Goal: Information Seeking & Learning: Learn about a topic

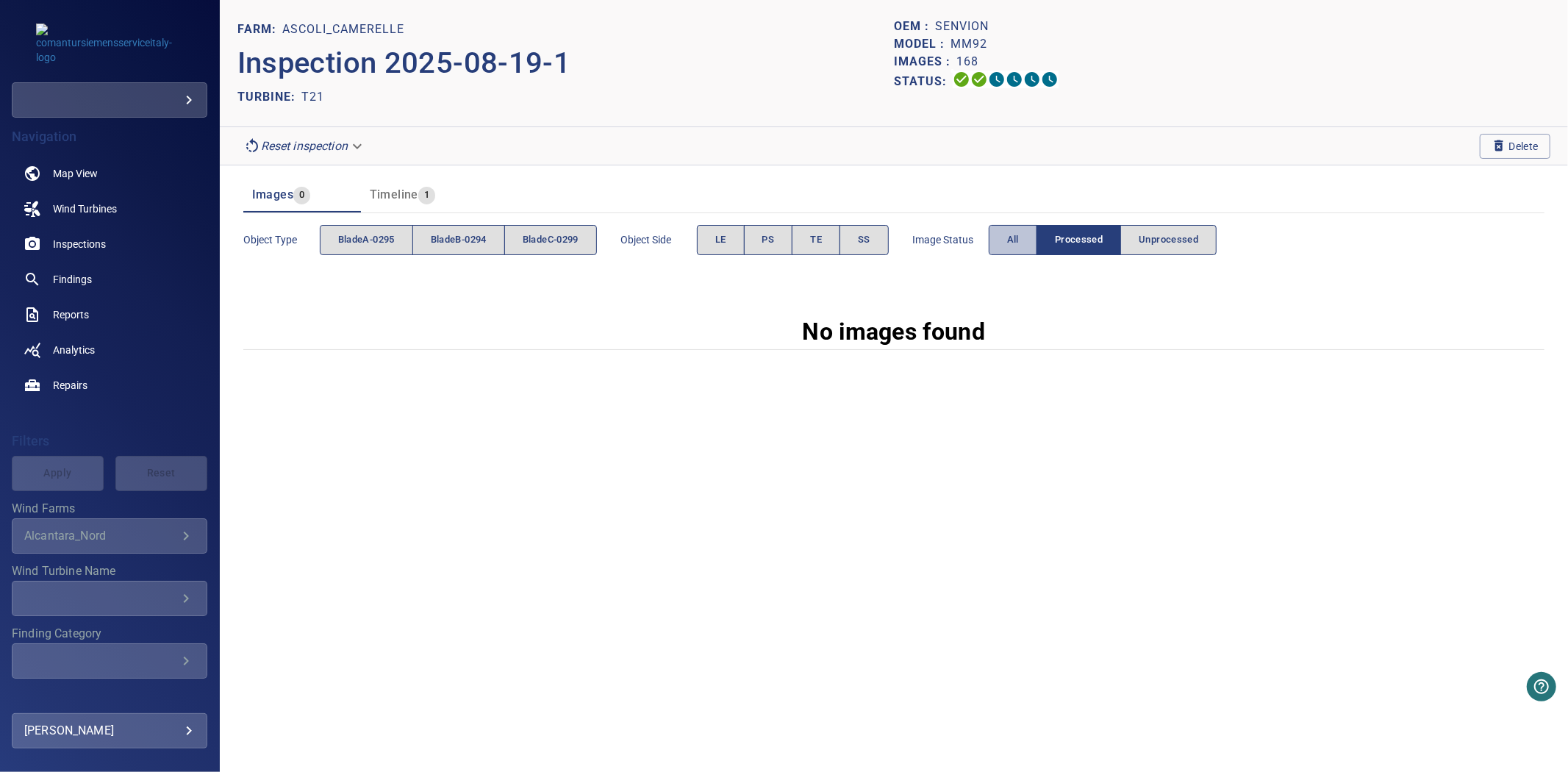
click at [1019, 239] on span "All" at bounding box center [1013, 240] width 12 height 17
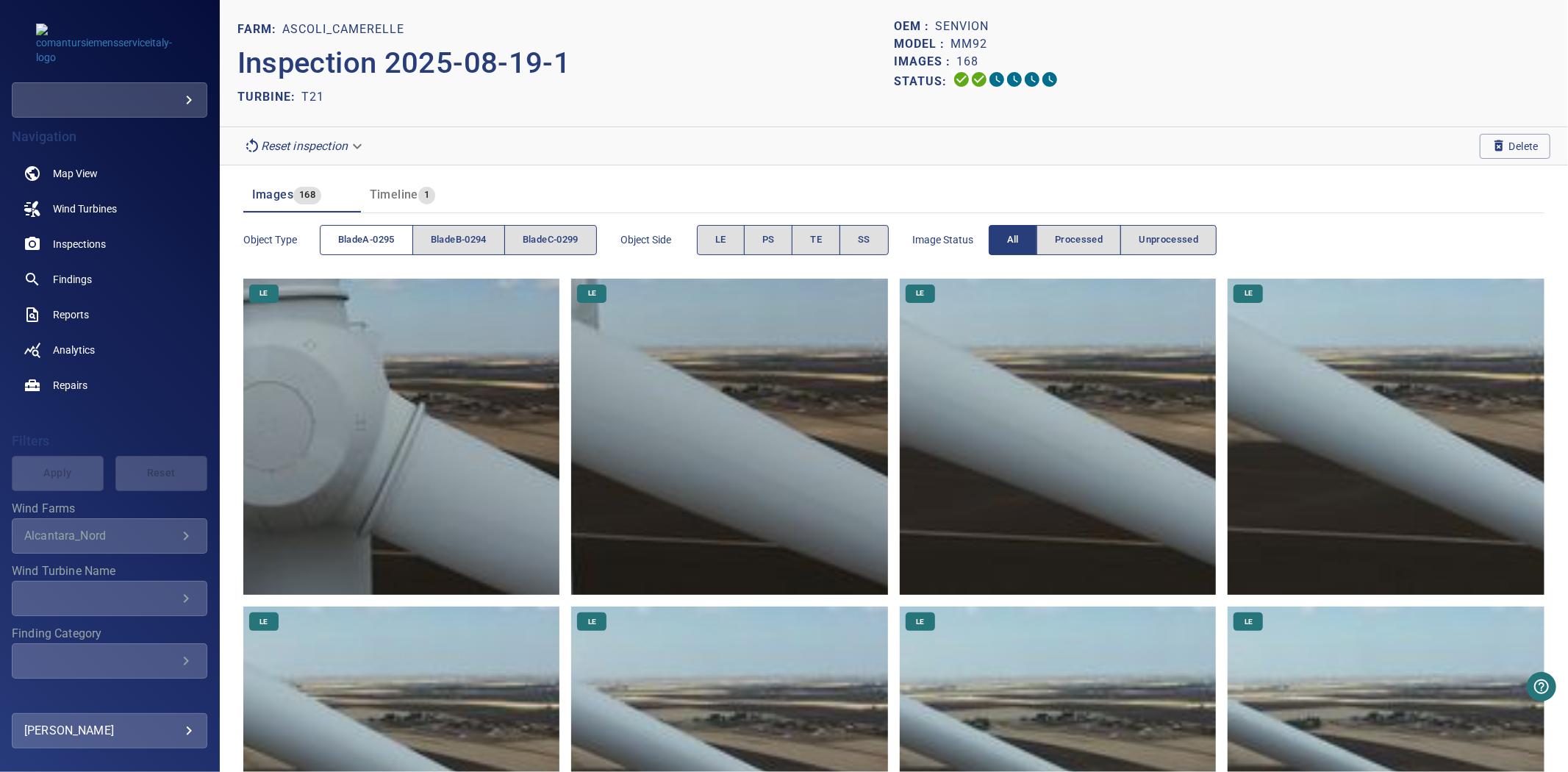
click at [375, 244] on span "bladeA-0295" at bounding box center [367, 240] width 57 height 17
click at [459, 244] on span "bladeB-0294" at bounding box center [458, 240] width 56 height 17
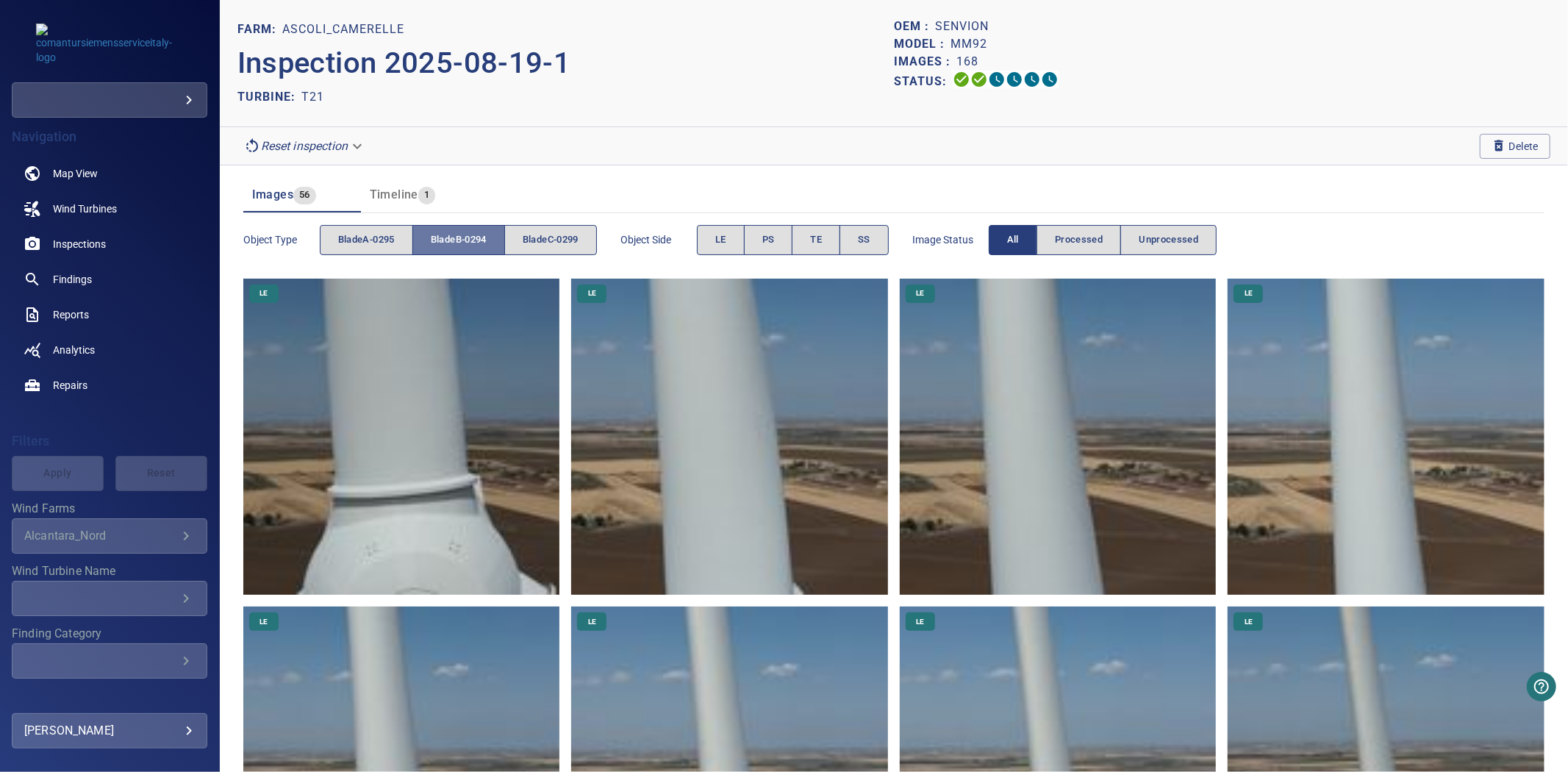
click at [459, 244] on span "bladeB-0294" at bounding box center [458, 240] width 56 height 17
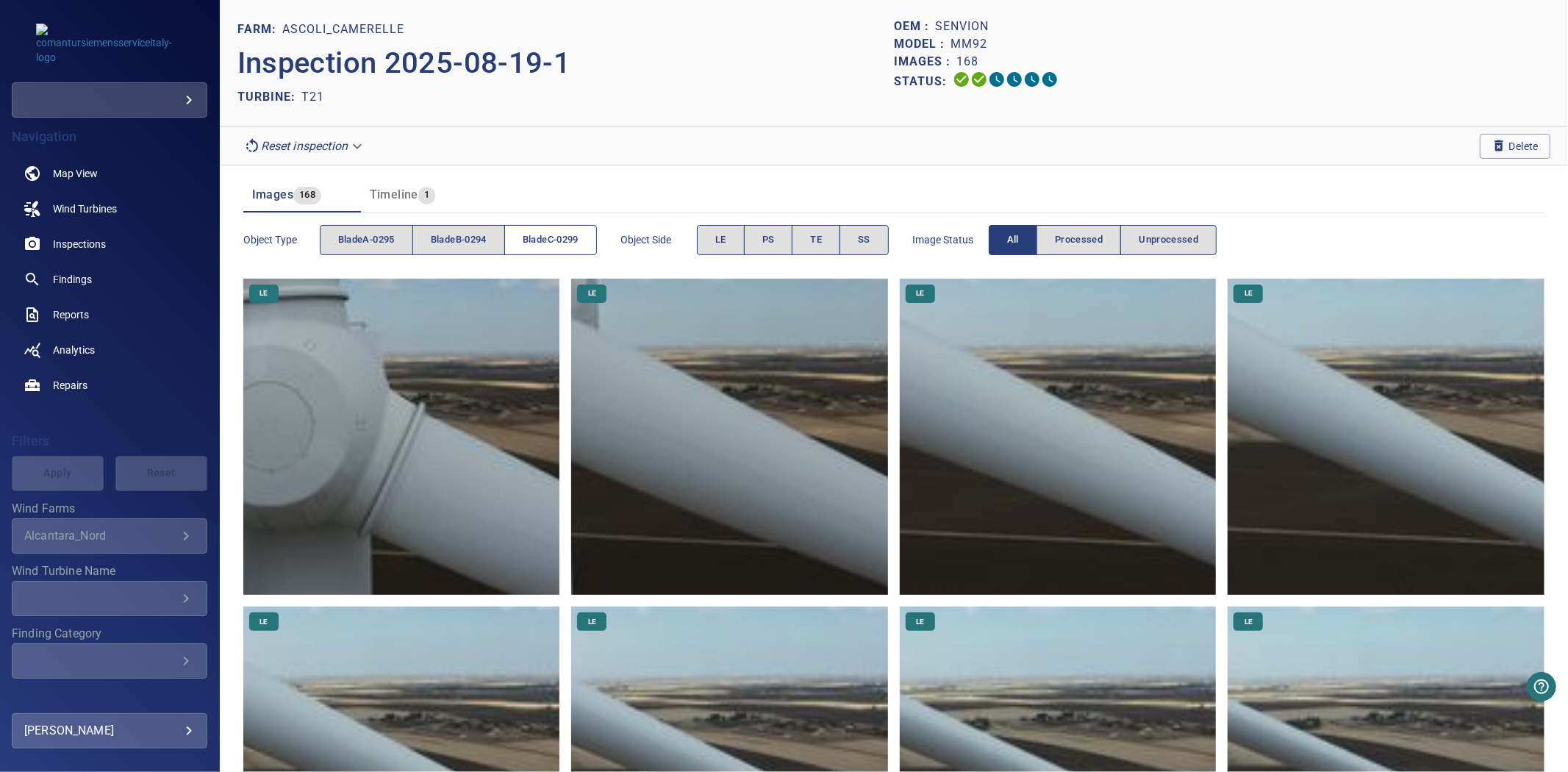
click at [533, 242] on span "bladeC-0299" at bounding box center [550, 240] width 56 height 17
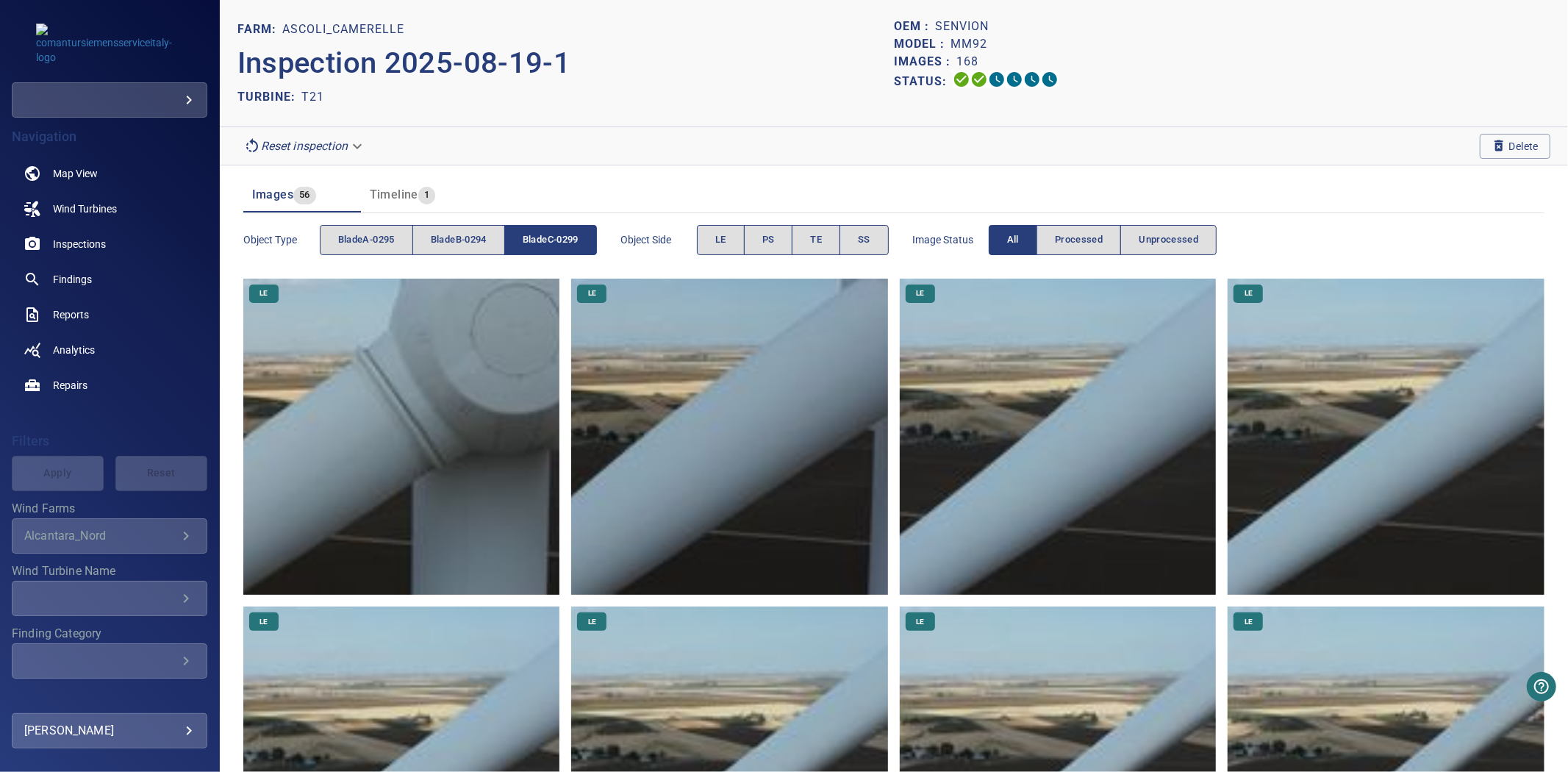
click at [533, 242] on span "bladeC-0299" at bounding box center [550, 240] width 56 height 17
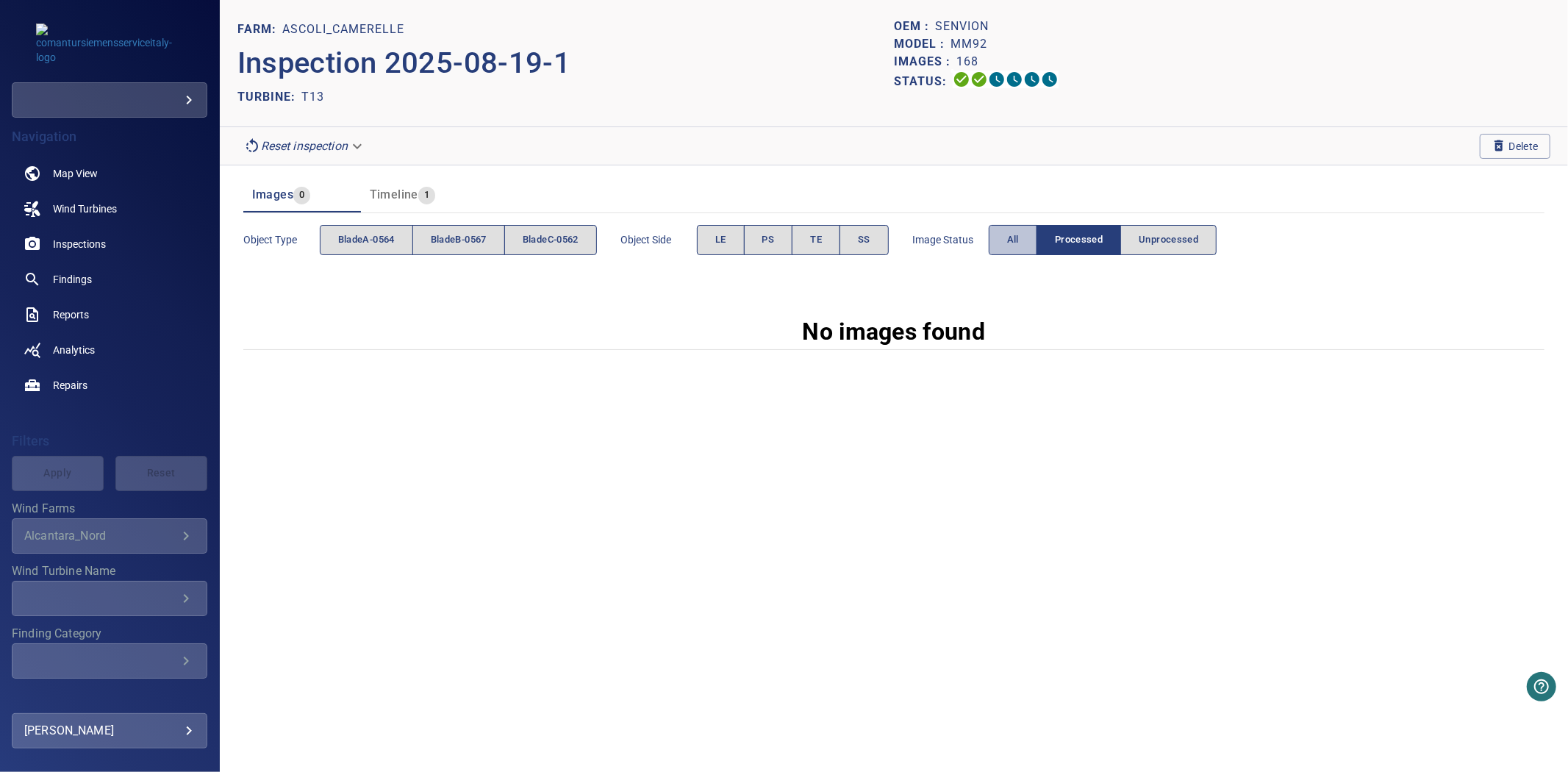
click at [1006, 236] on button "All" at bounding box center [1013, 240] width 48 height 30
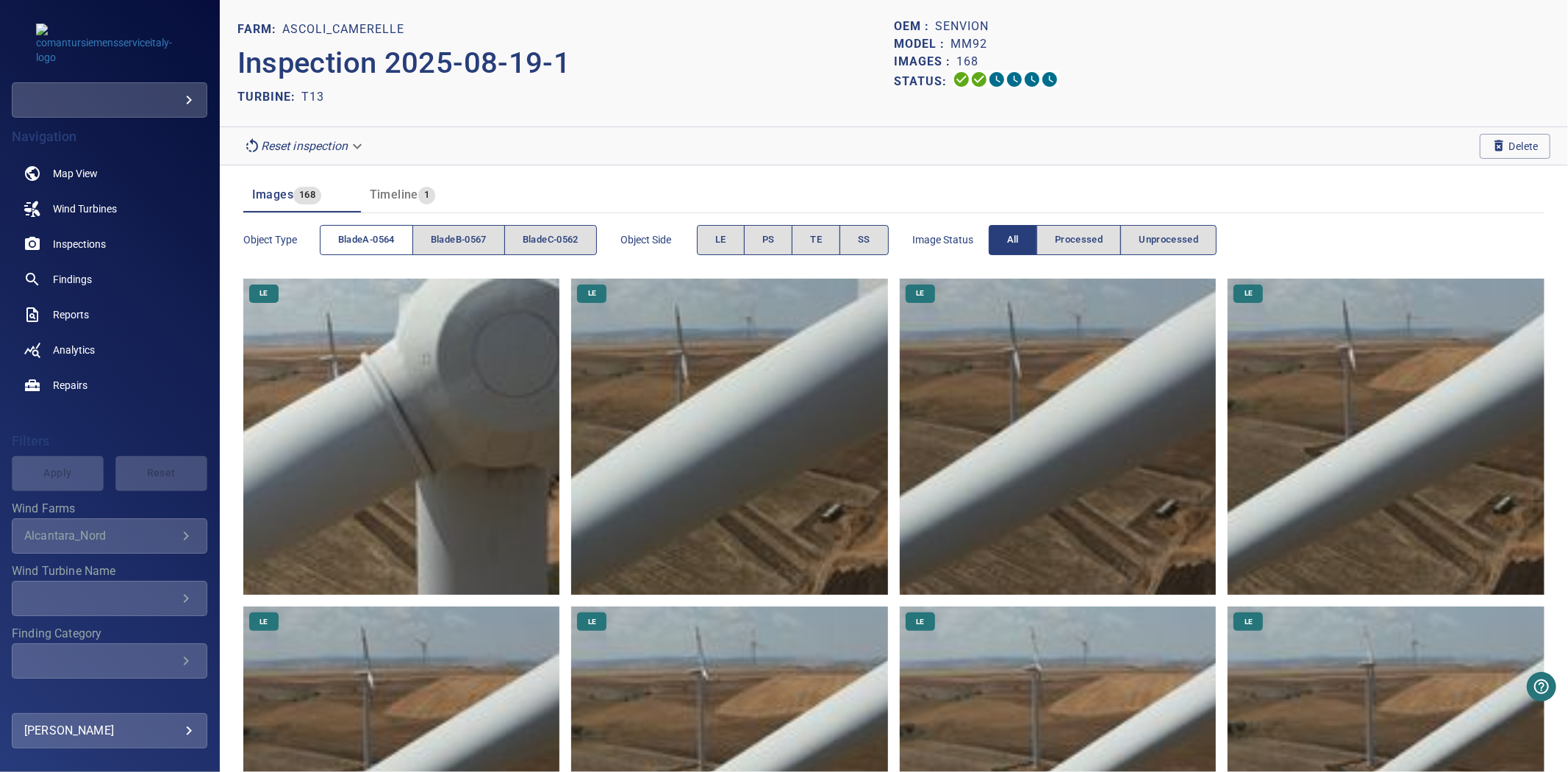
click at [371, 242] on span "bladeA-0564" at bounding box center [367, 240] width 57 height 17
click at [461, 236] on span "bladeB-0567" at bounding box center [458, 240] width 56 height 17
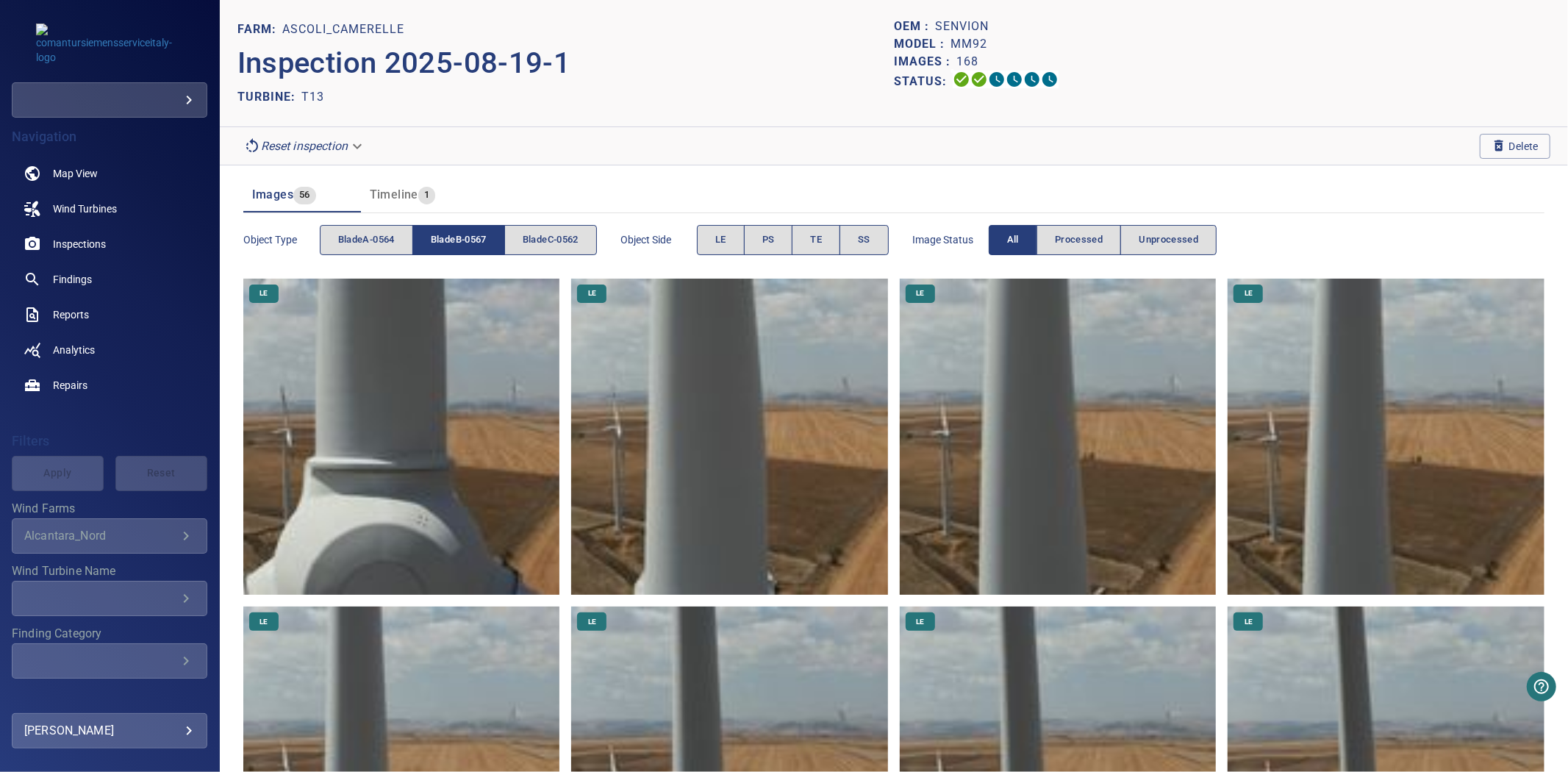
click at [461, 236] on span "bladeB-0567" at bounding box center [458, 240] width 56 height 17
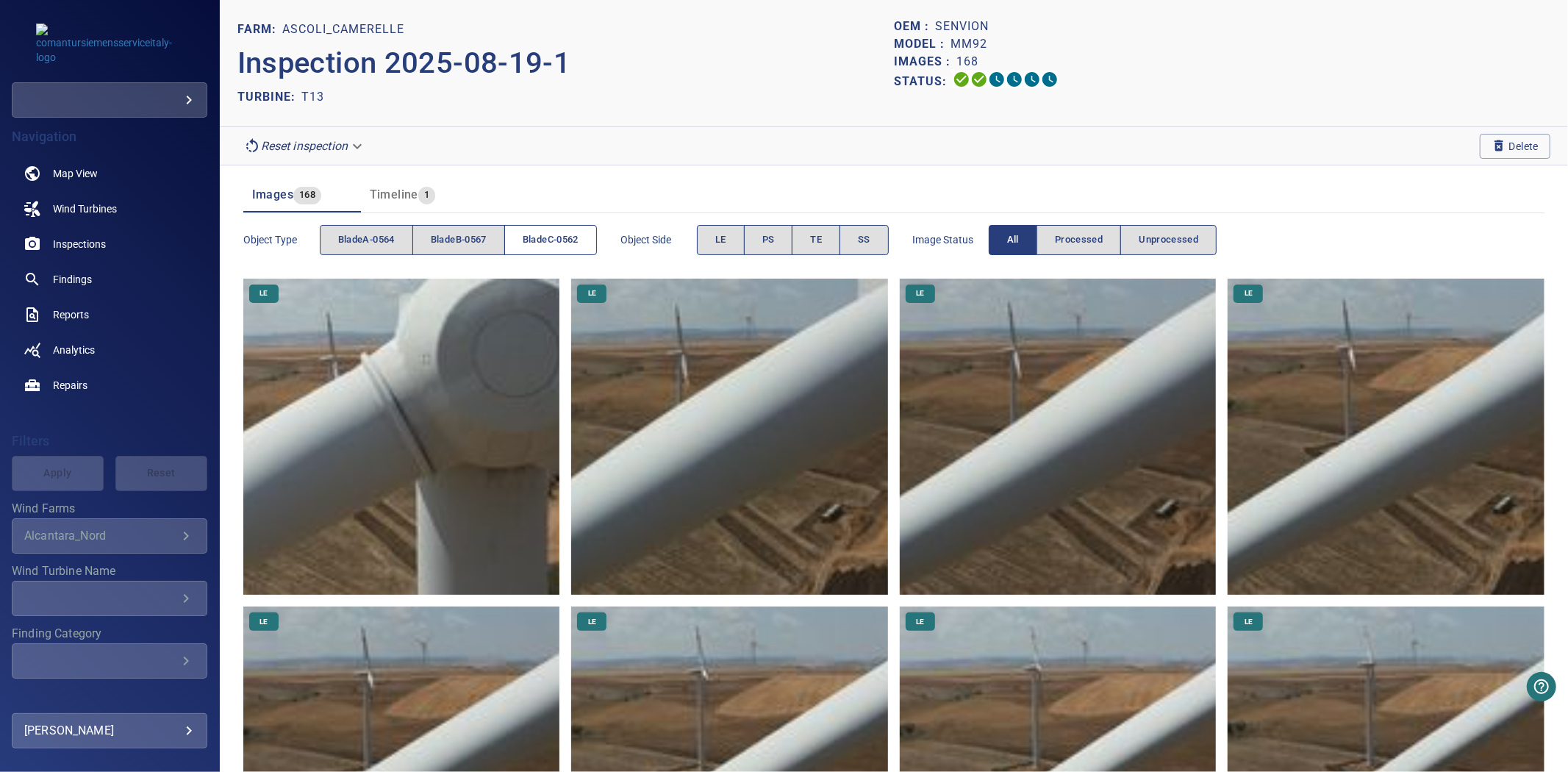
click at [548, 241] on span "bladeC-0562" at bounding box center [550, 240] width 56 height 17
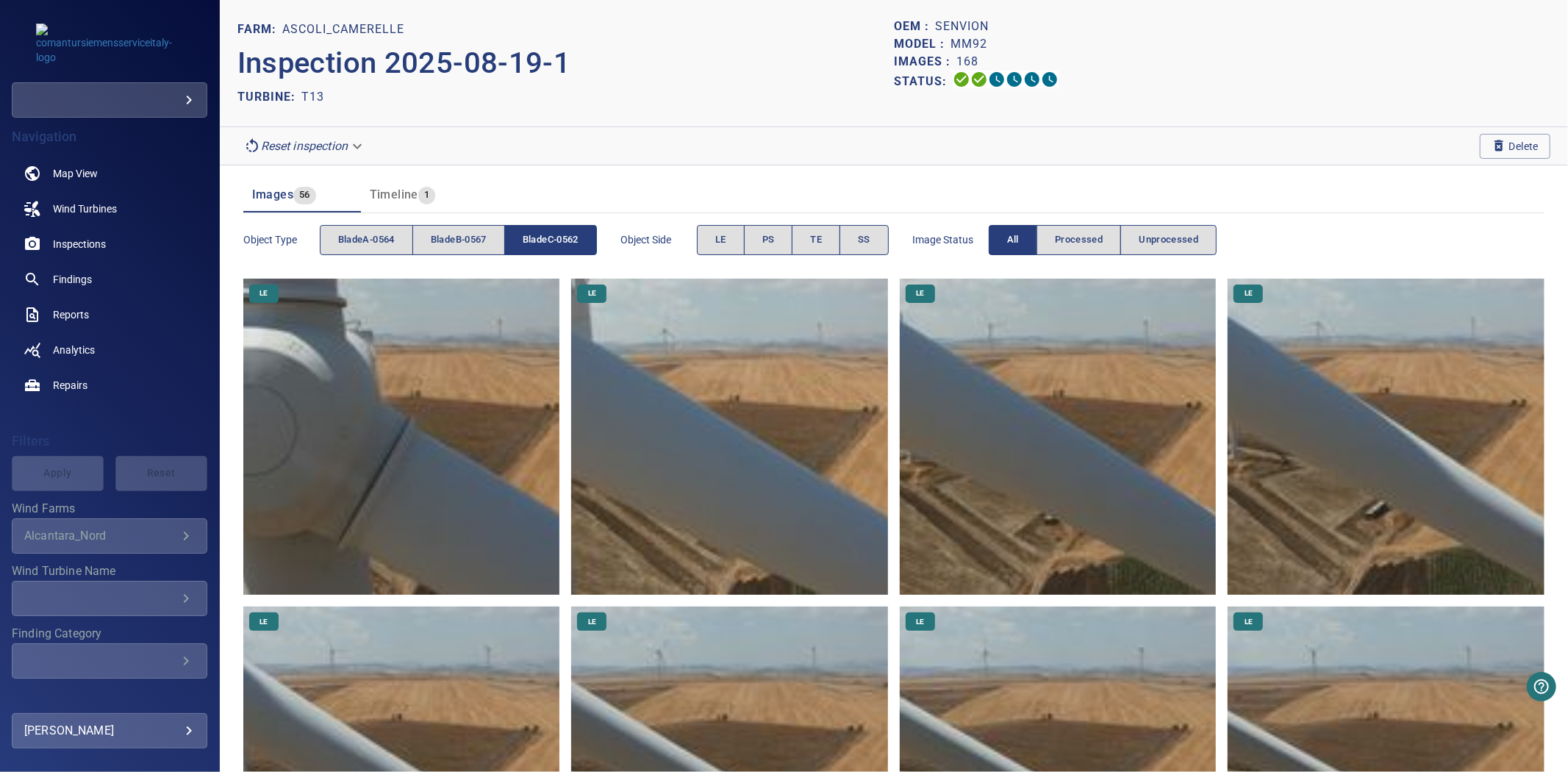
click at [548, 241] on span "bladeC-0562" at bounding box center [550, 240] width 56 height 17
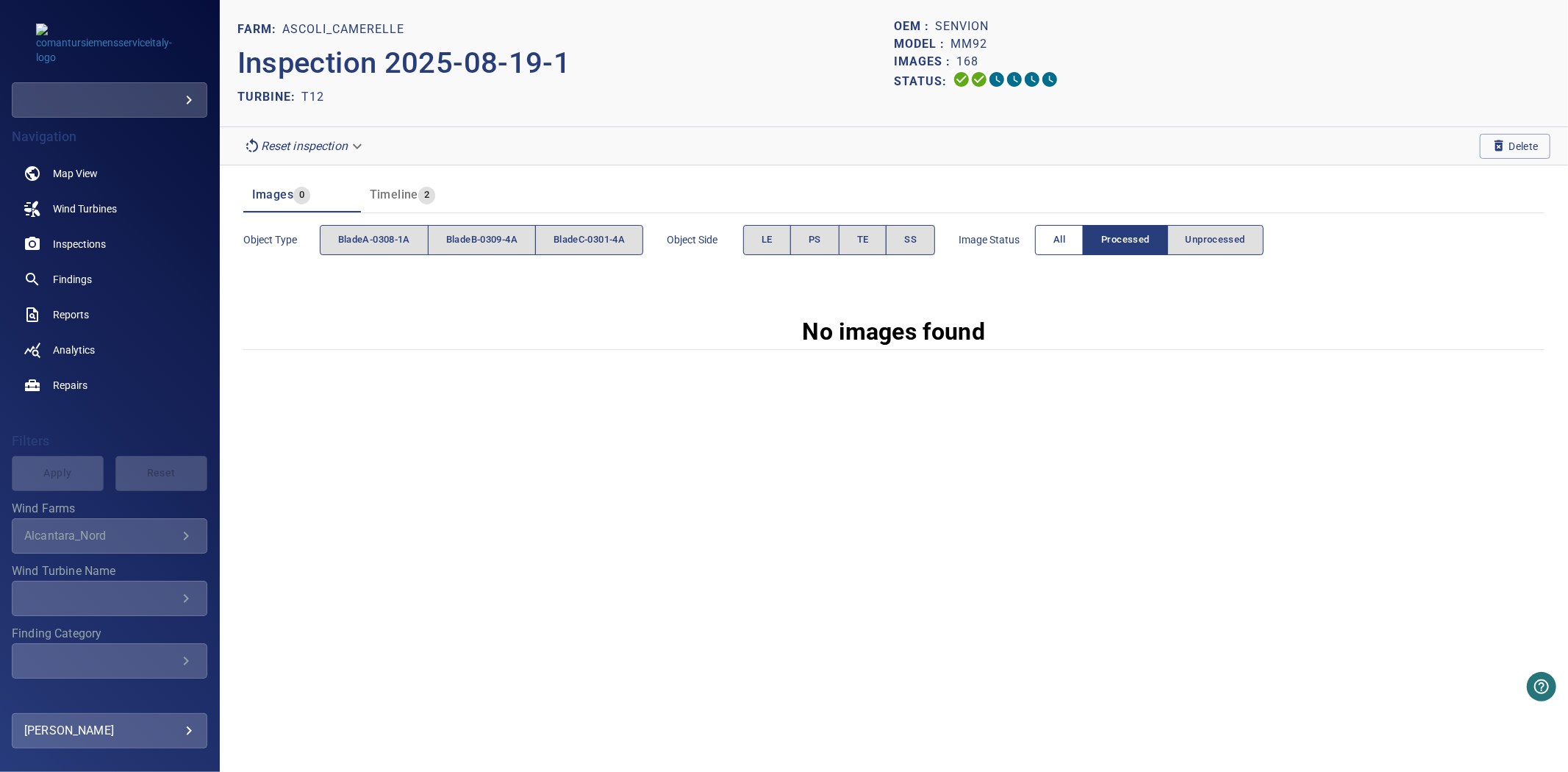
click at [1051, 254] on button "All" at bounding box center [1059, 240] width 48 height 30
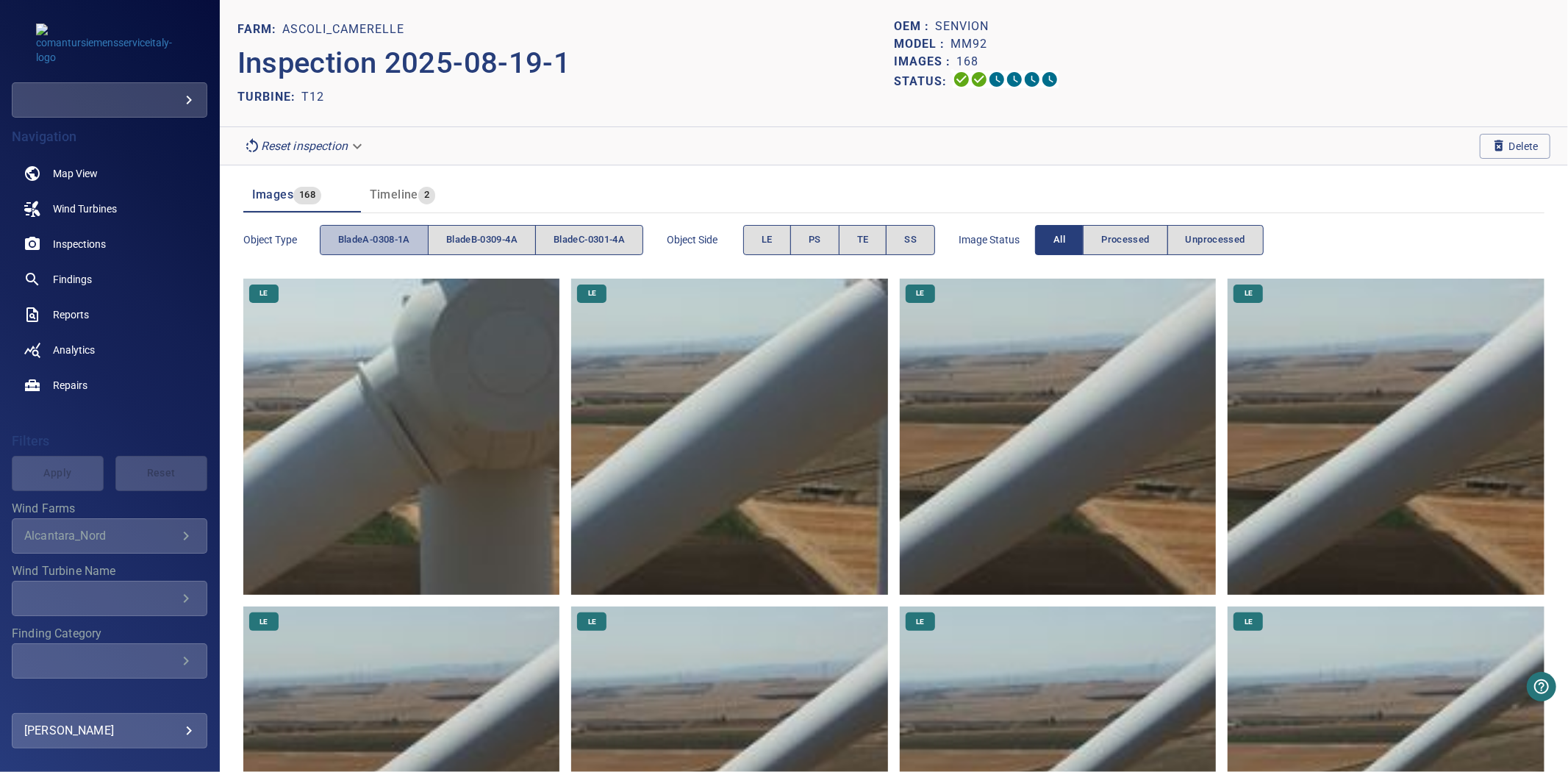
click at [354, 231] on span "bladeA-0308-1A" at bounding box center [374, 240] width 72 height 17
click at [351, 230] on button "bladeA-0308-1A" at bounding box center [374, 240] width 109 height 30
click at [446, 238] on button "bladeB-0309-4A" at bounding box center [481, 240] width 108 height 30
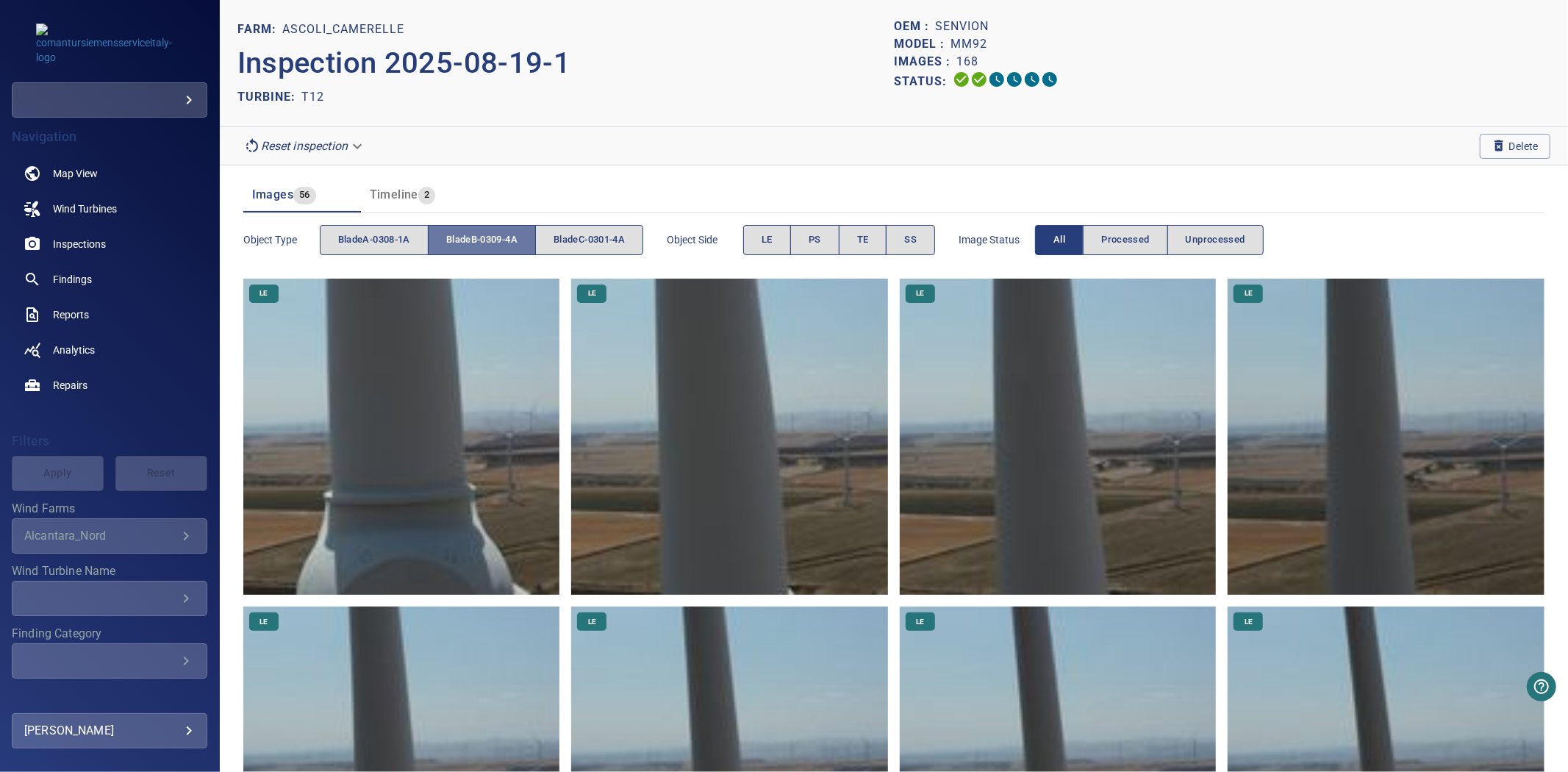
click at [449, 237] on span "bladeB-0309-4A" at bounding box center [481, 240] width 72 height 17
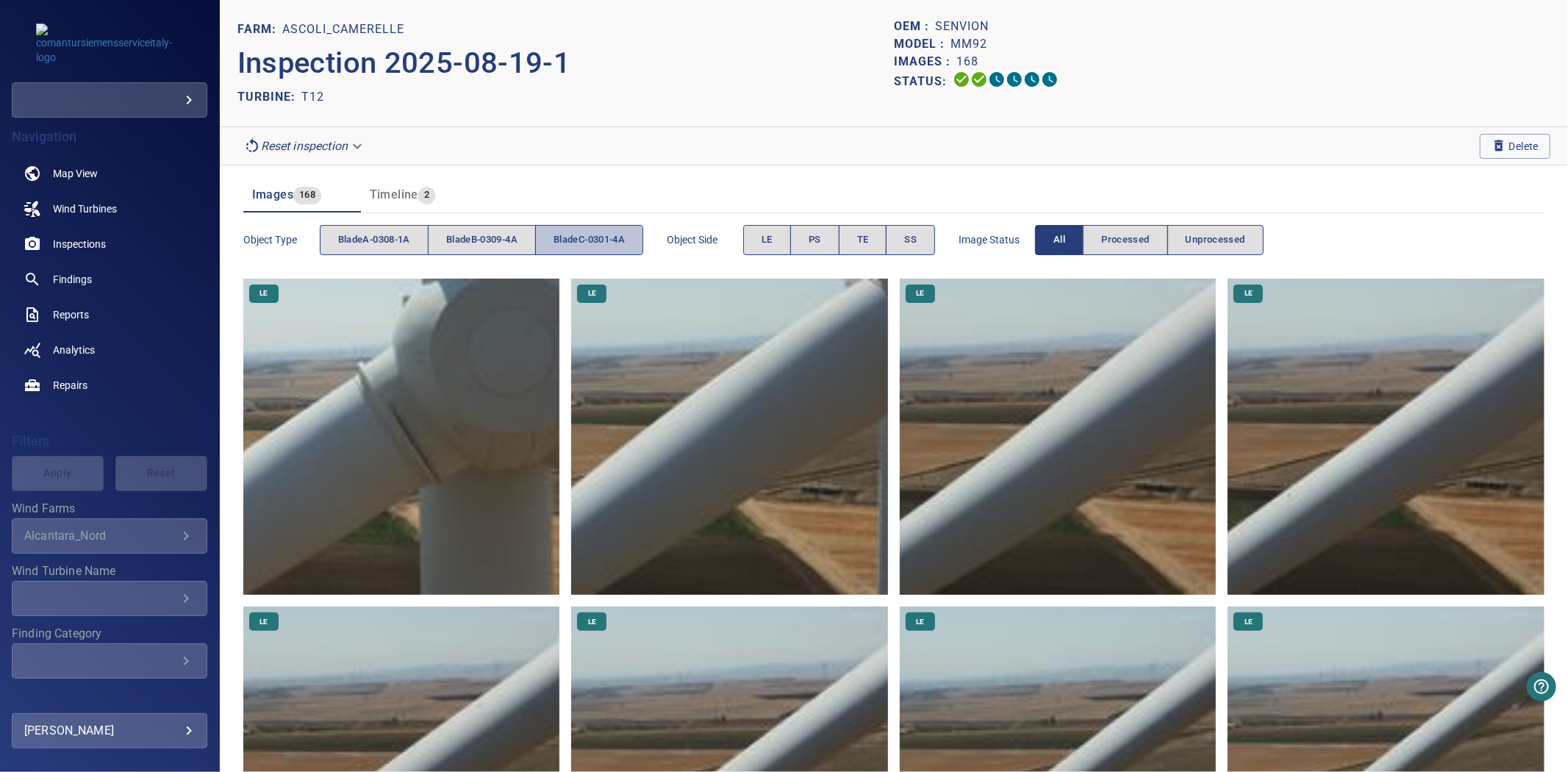
click at [556, 239] on button "bladeC-0301-4A" at bounding box center [588, 240] width 108 height 30
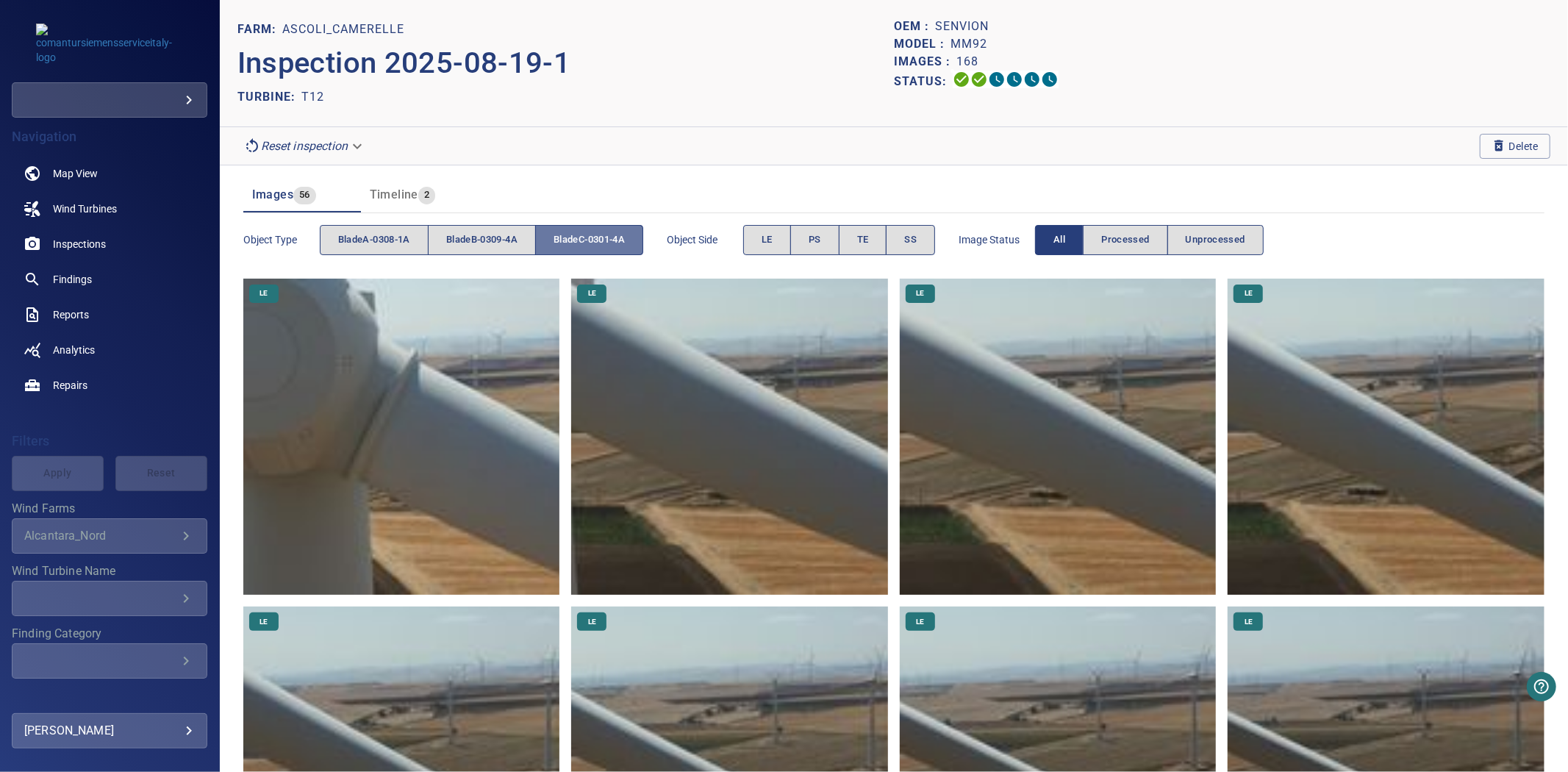
click at [556, 239] on button "bladeC-0301-4A" at bounding box center [588, 240] width 108 height 30
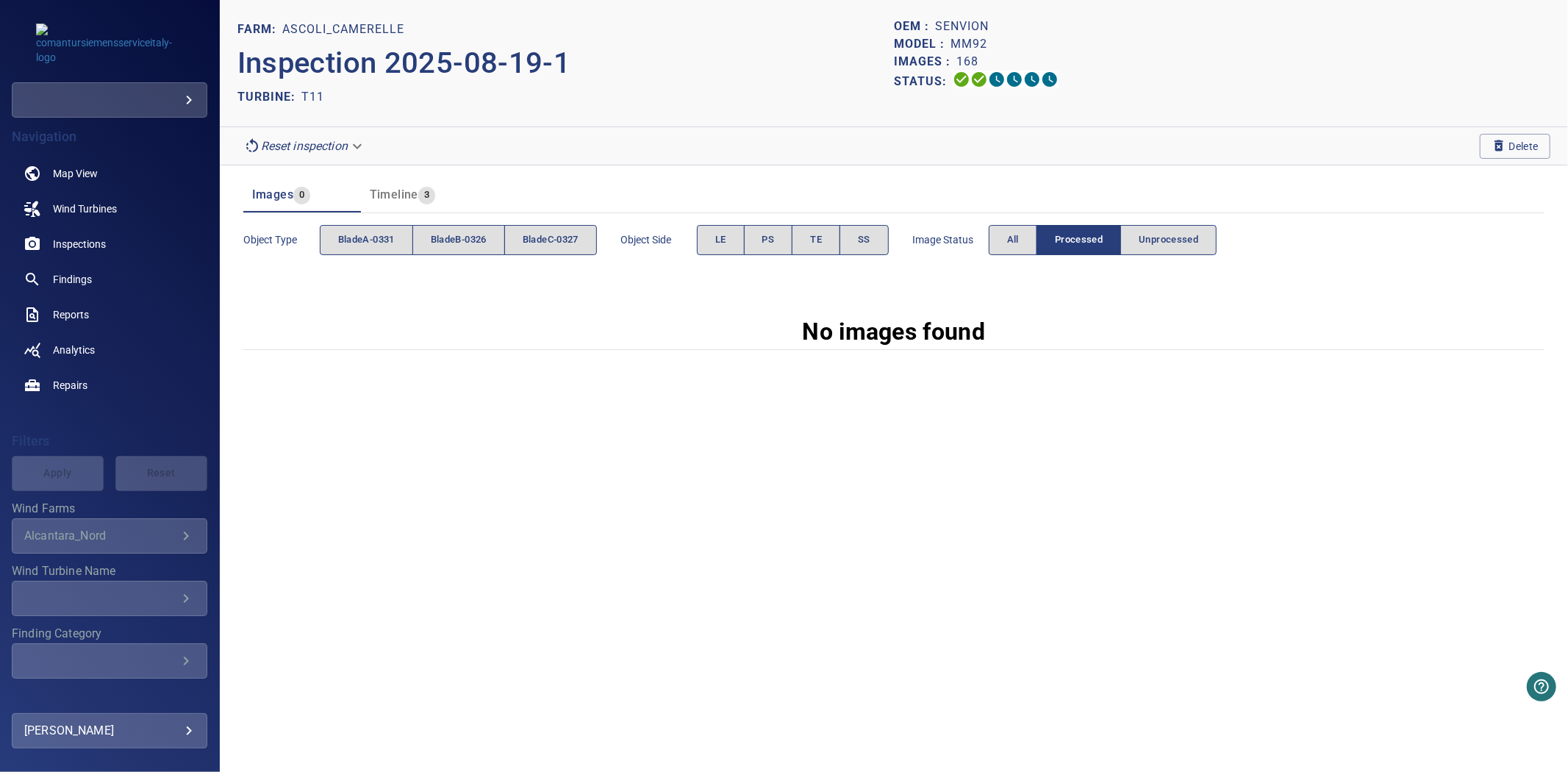
click at [988, 236] on span "Image Status" at bounding box center [950, 239] width 77 height 15
click at [996, 239] on div "Image Status All Processed Unprocessed" at bounding box center [1065, 240] width 305 height 42
click at [1000, 242] on button "All" at bounding box center [1013, 240] width 48 height 30
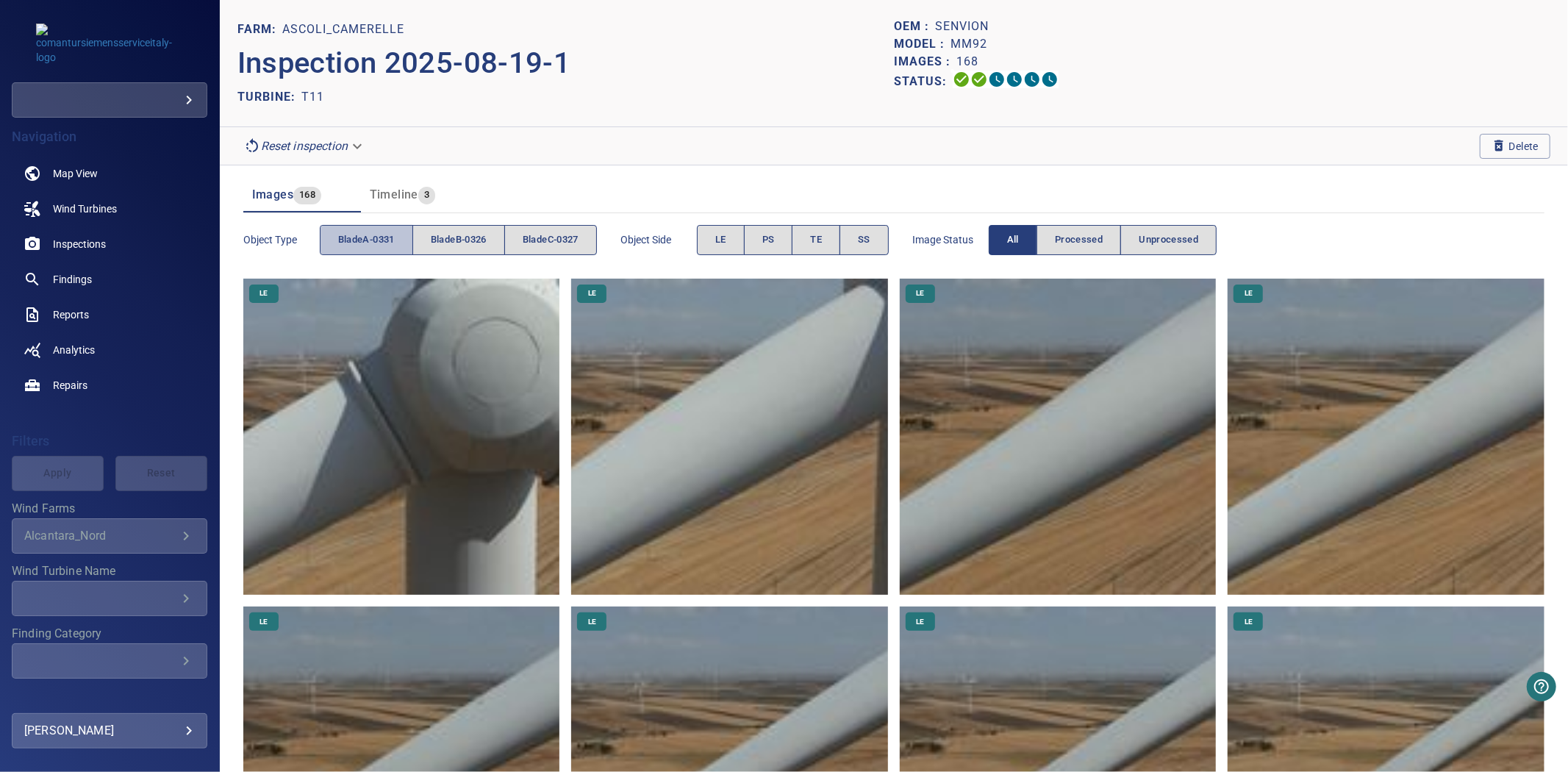
click at [380, 237] on span "bladeA-0331" at bounding box center [367, 240] width 57 height 17
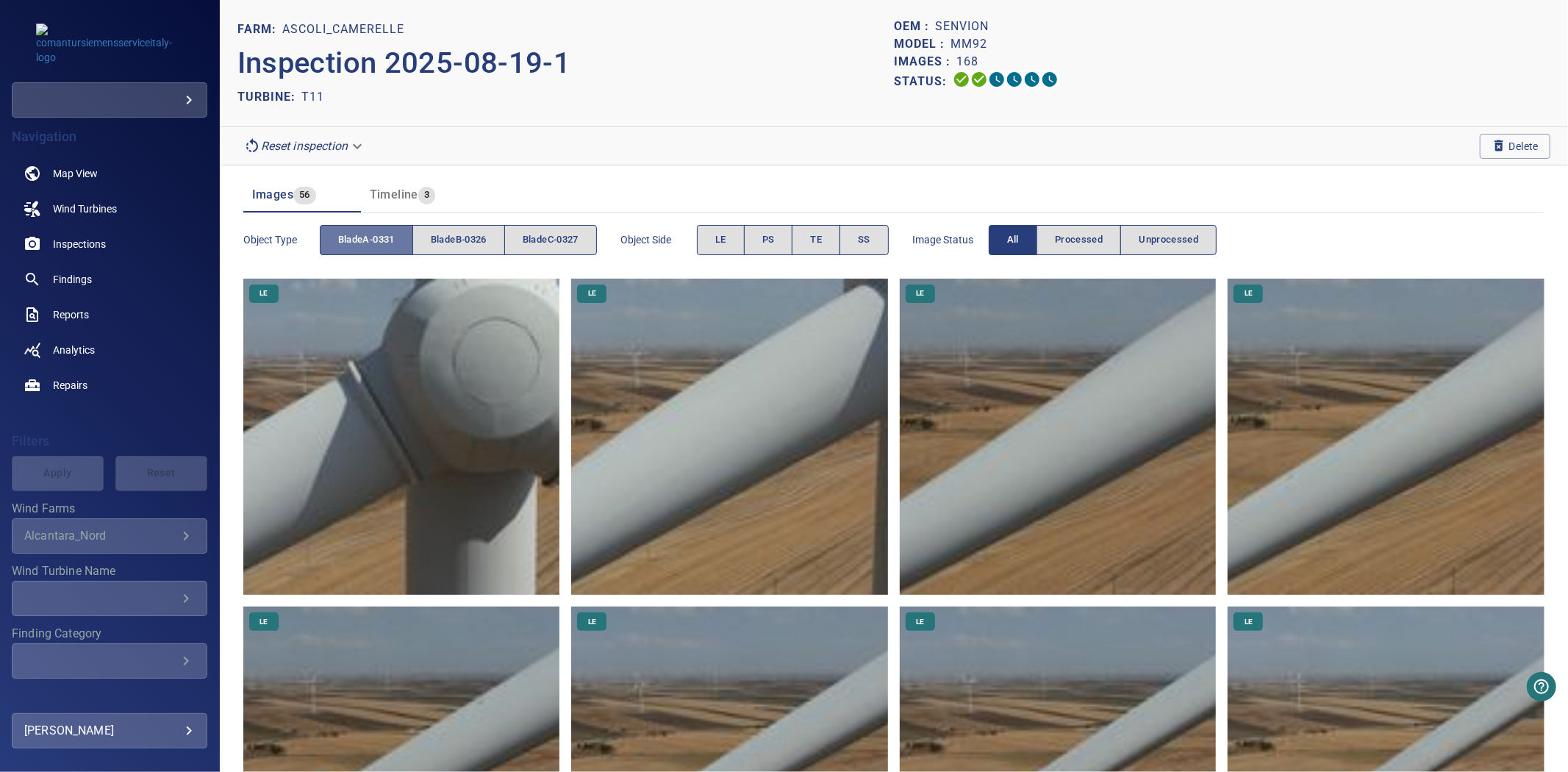
click at [380, 237] on span "bladeA-0331" at bounding box center [367, 240] width 57 height 17
click at [480, 247] on span "bladeB-0326" at bounding box center [458, 240] width 56 height 17
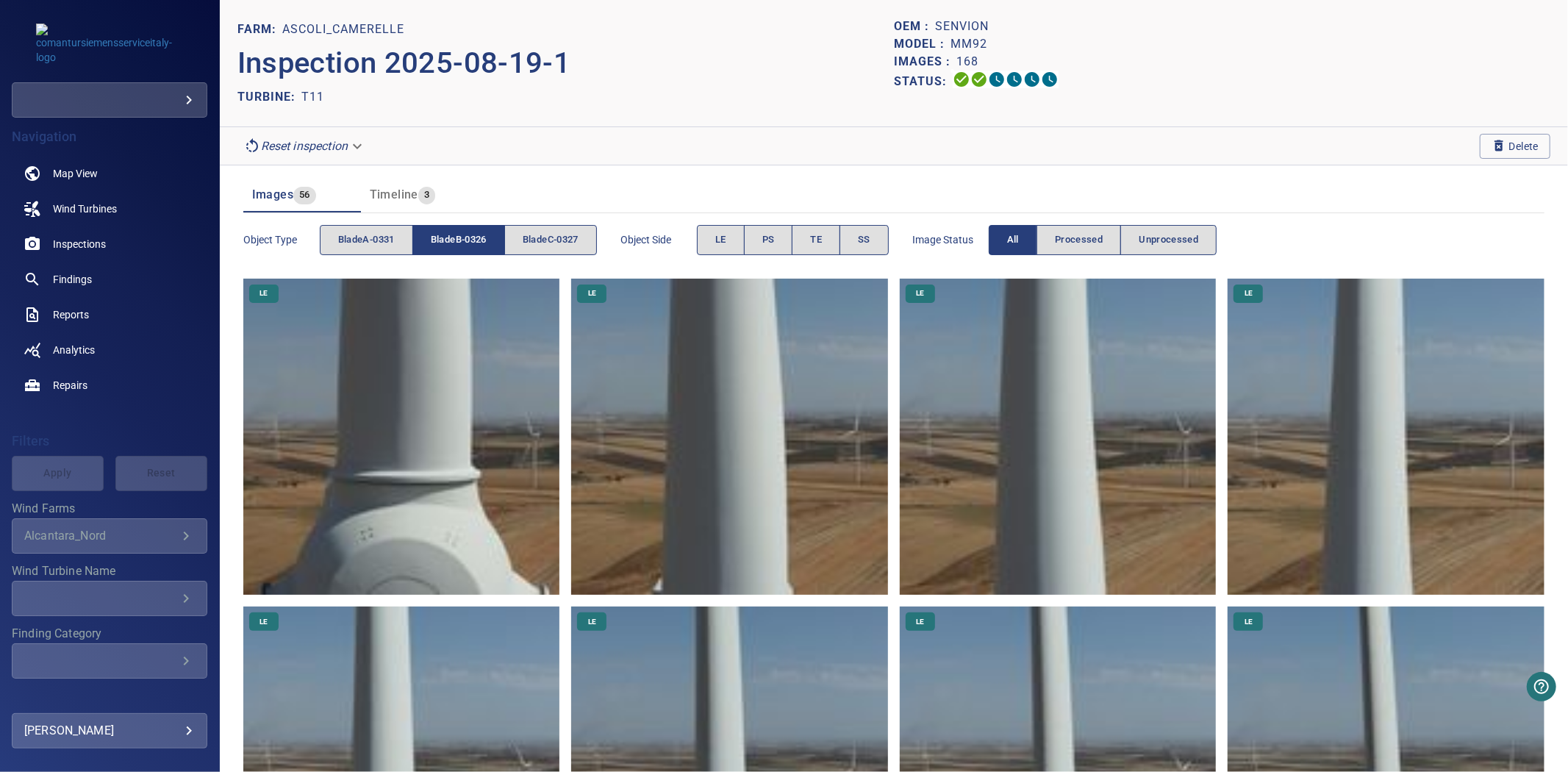
click at [480, 247] on span "bladeB-0326" at bounding box center [458, 240] width 56 height 17
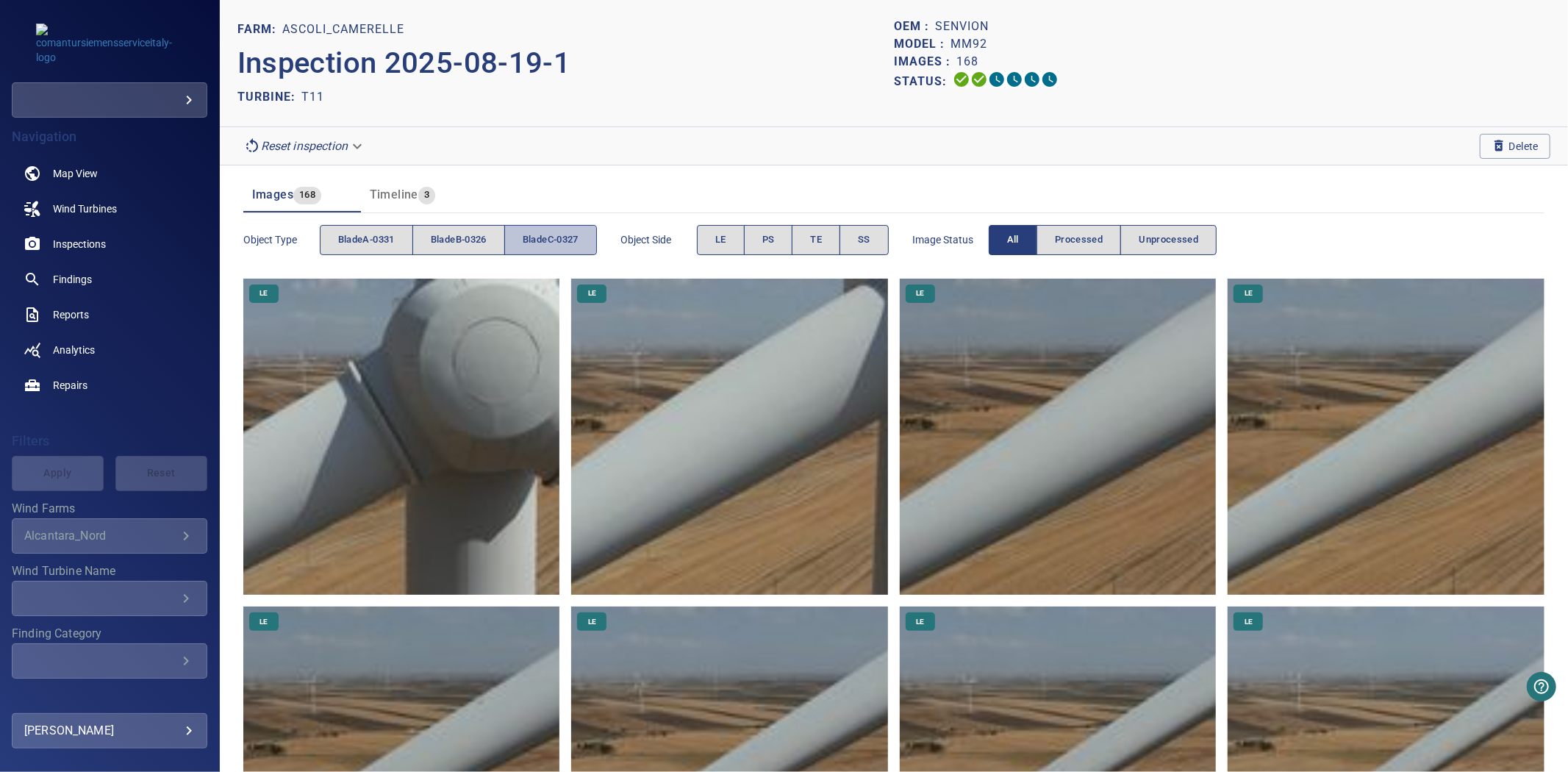
click at [535, 247] on span "bladeC-0327" at bounding box center [550, 240] width 56 height 17
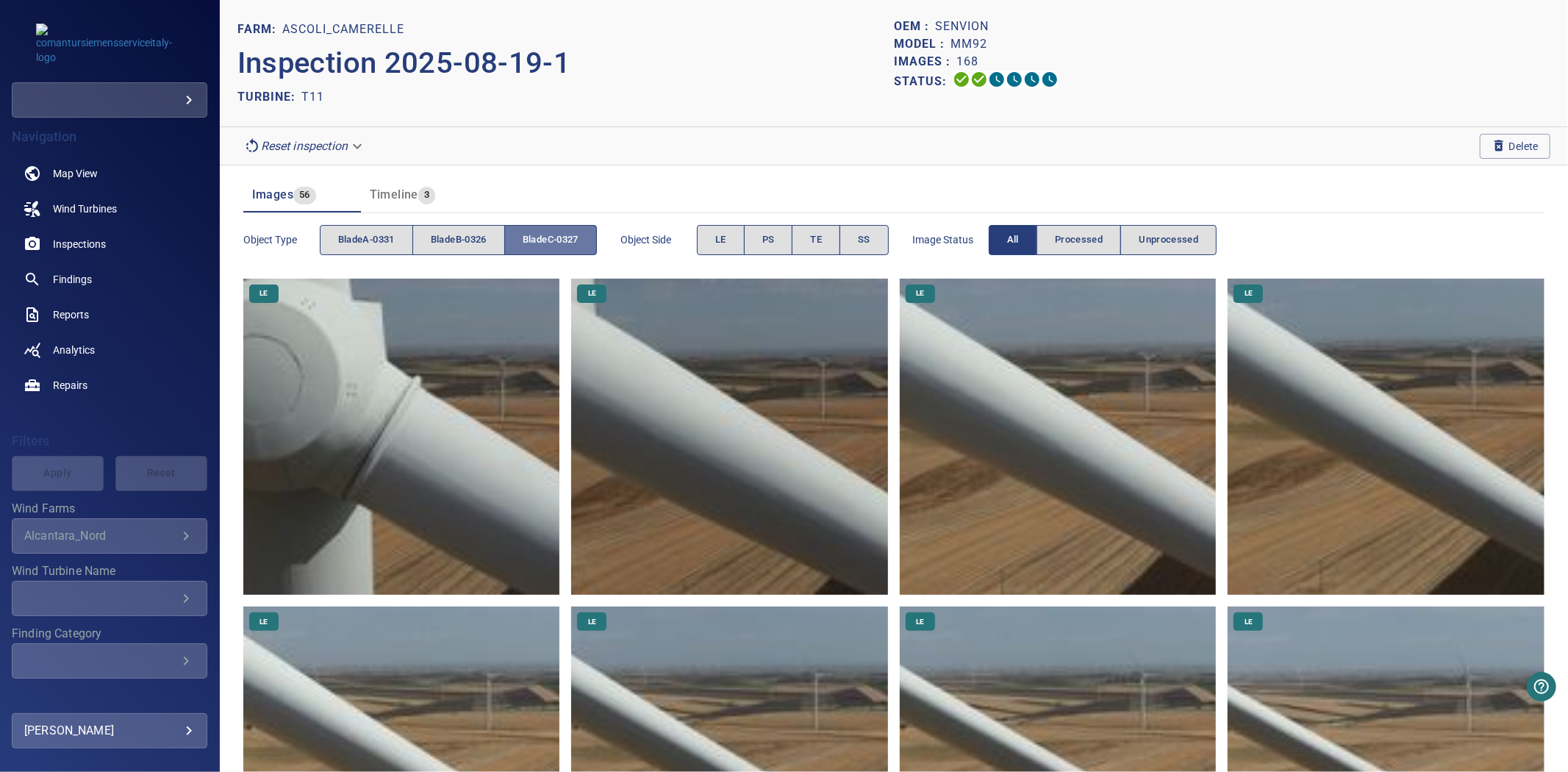
click at [535, 247] on span "bladeC-0327" at bounding box center [550, 240] width 56 height 17
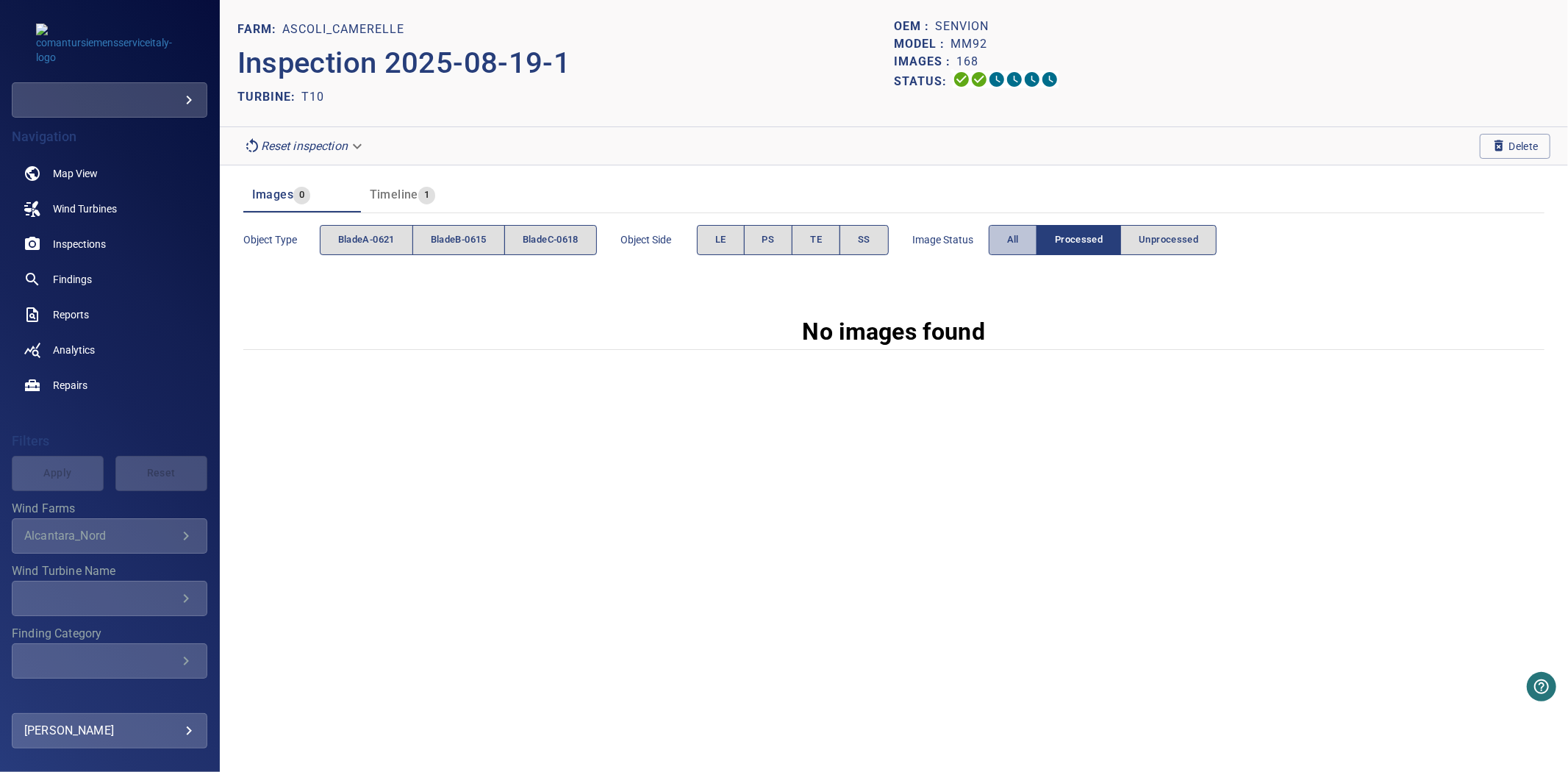
click at [1010, 240] on button "All" at bounding box center [1013, 240] width 48 height 30
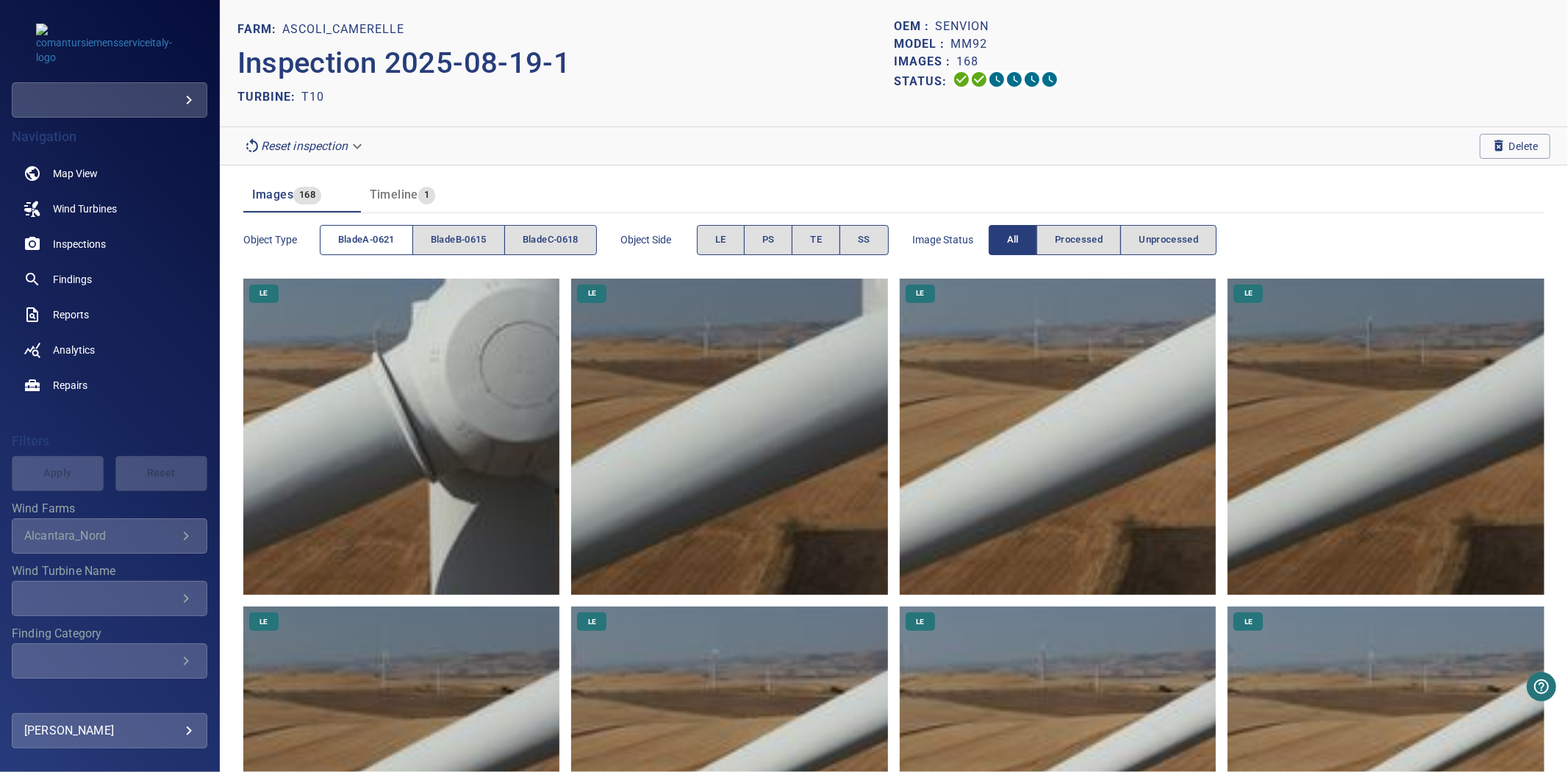
click at [378, 238] on span "bladeA-0621" at bounding box center [367, 240] width 57 height 17
click at [475, 240] on span "bladeB-0615" at bounding box center [458, 240] width 56 height 17
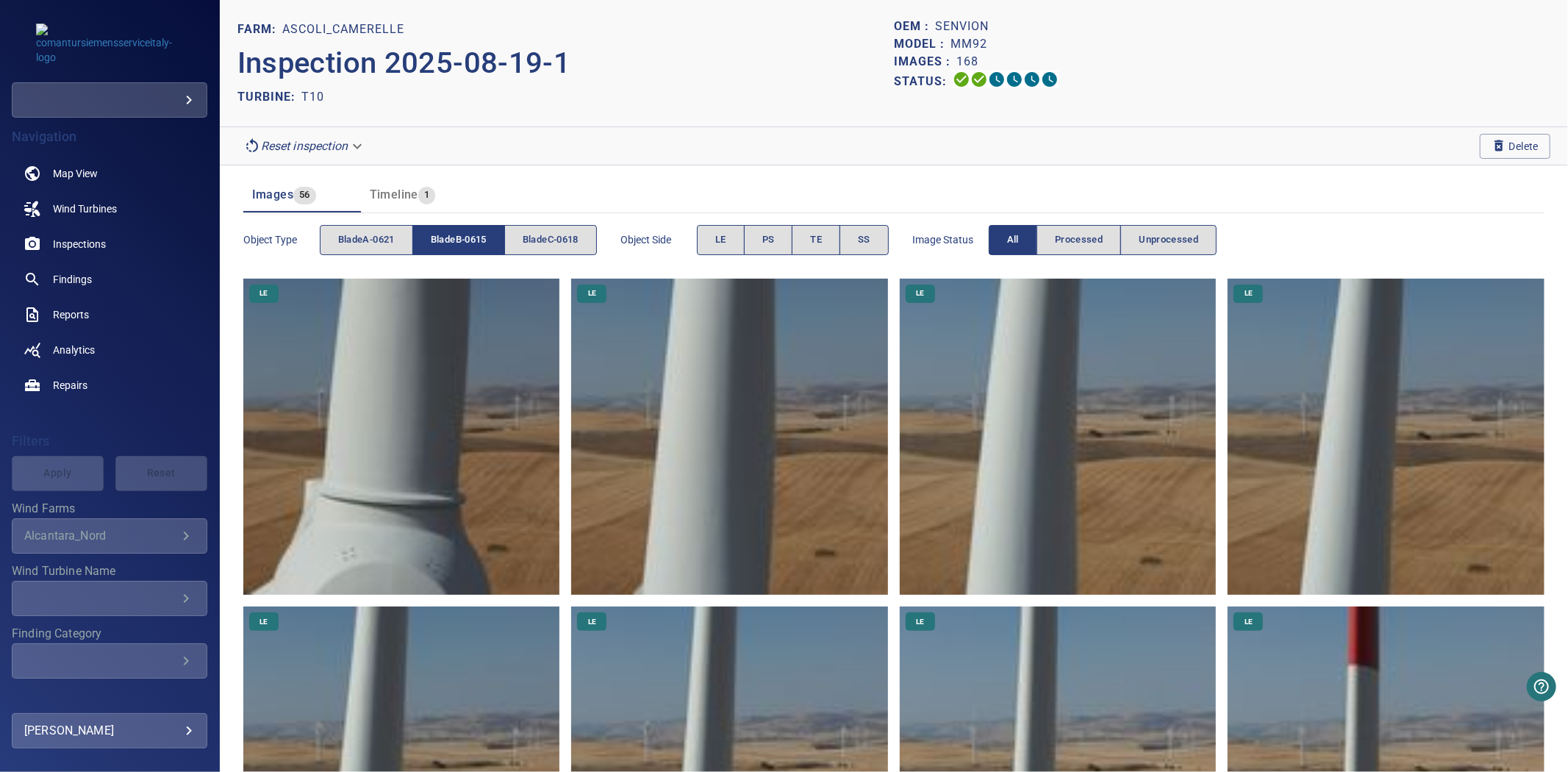
click at [475, 240] on span "bladeB-0615" at bounding box center [458, 240] width 56 height 17
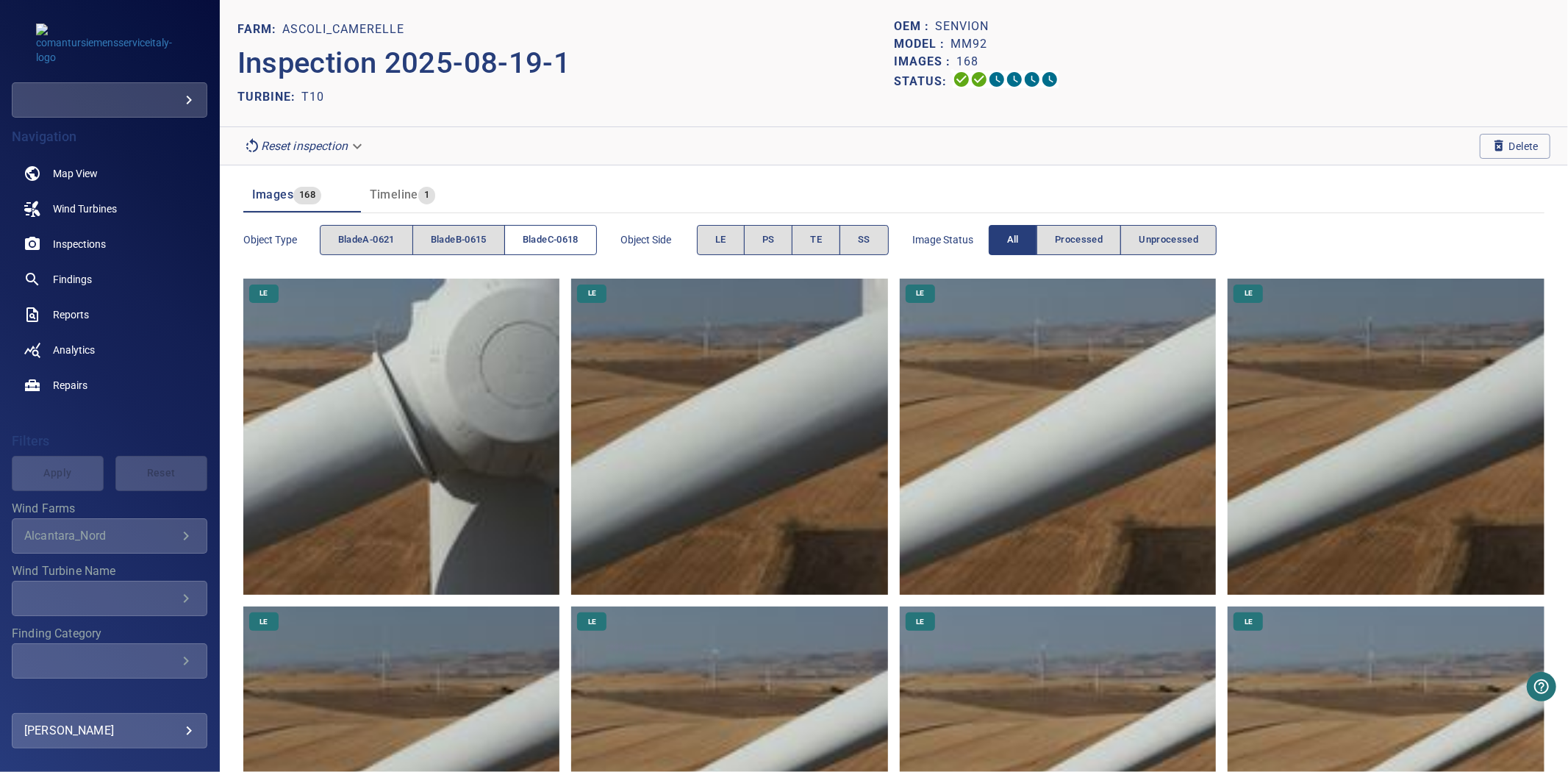
click at [549, 245] on span "bladeC-0618" at bounding box center [550, 240] width 56 height 17
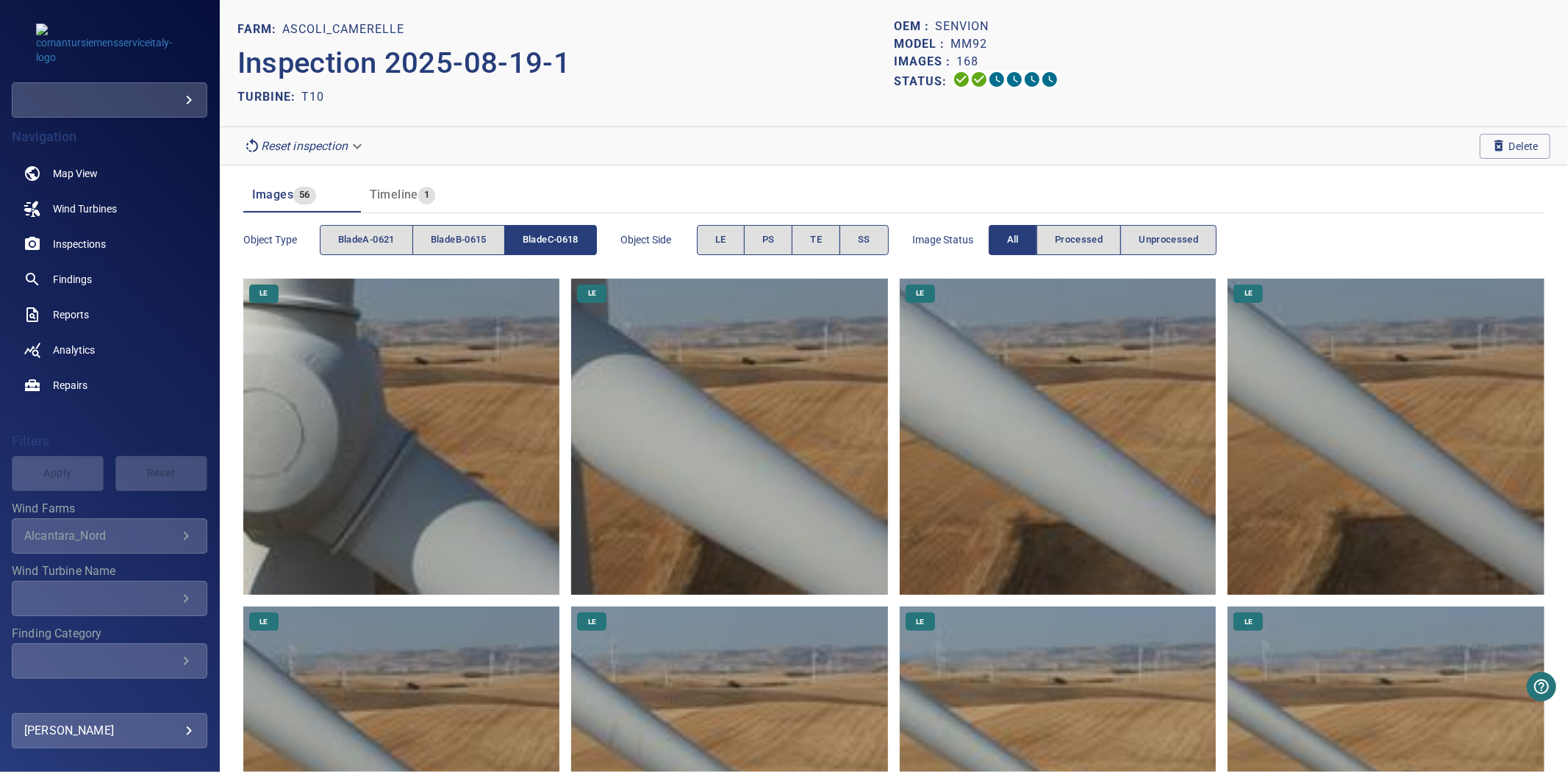
click at [549, 245] on span "bladeC-0618" at bounding box center [550, 240] width 56 height 17
